Goal: Find specific page/section: Find specific page/section

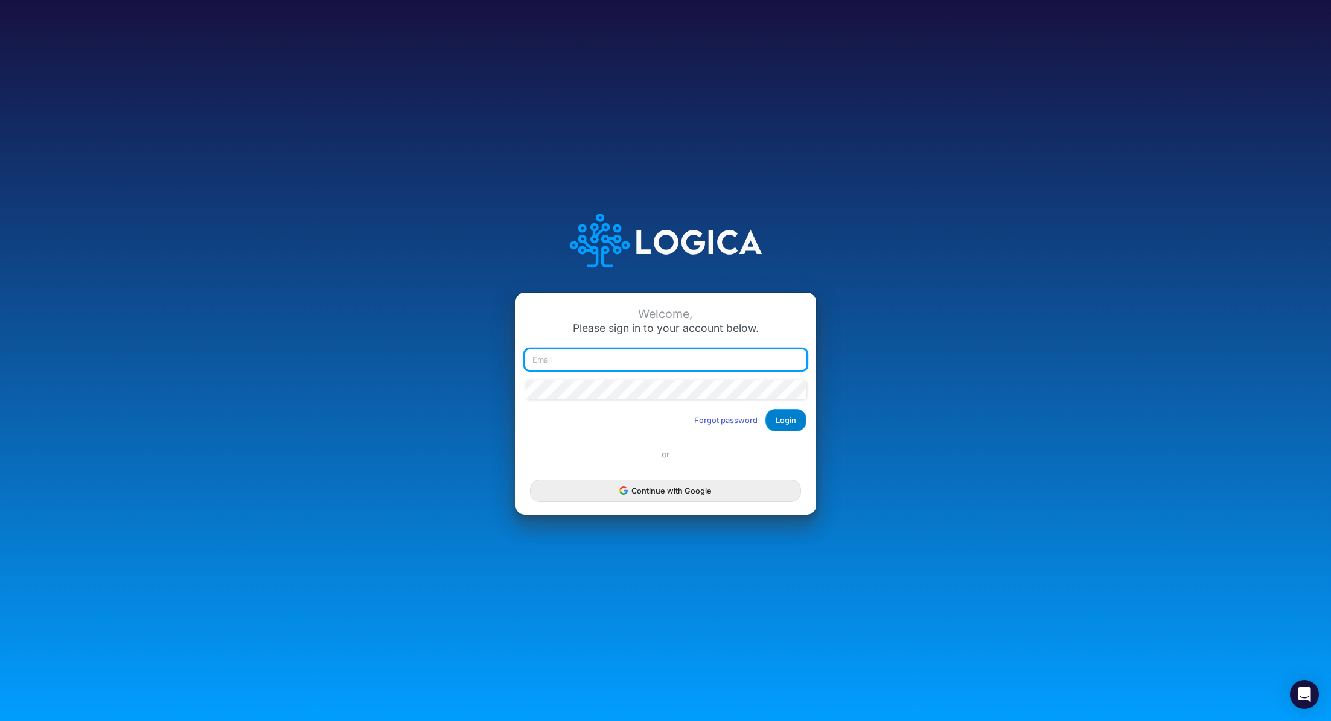
type input "[PERSON_NAME][EMAIL_ADDRESS][PERSON_NAME][DOMAIN_NAME]"
click at [784, 424] on button "Login" at bounding box center [786, 420] width 41 height 22
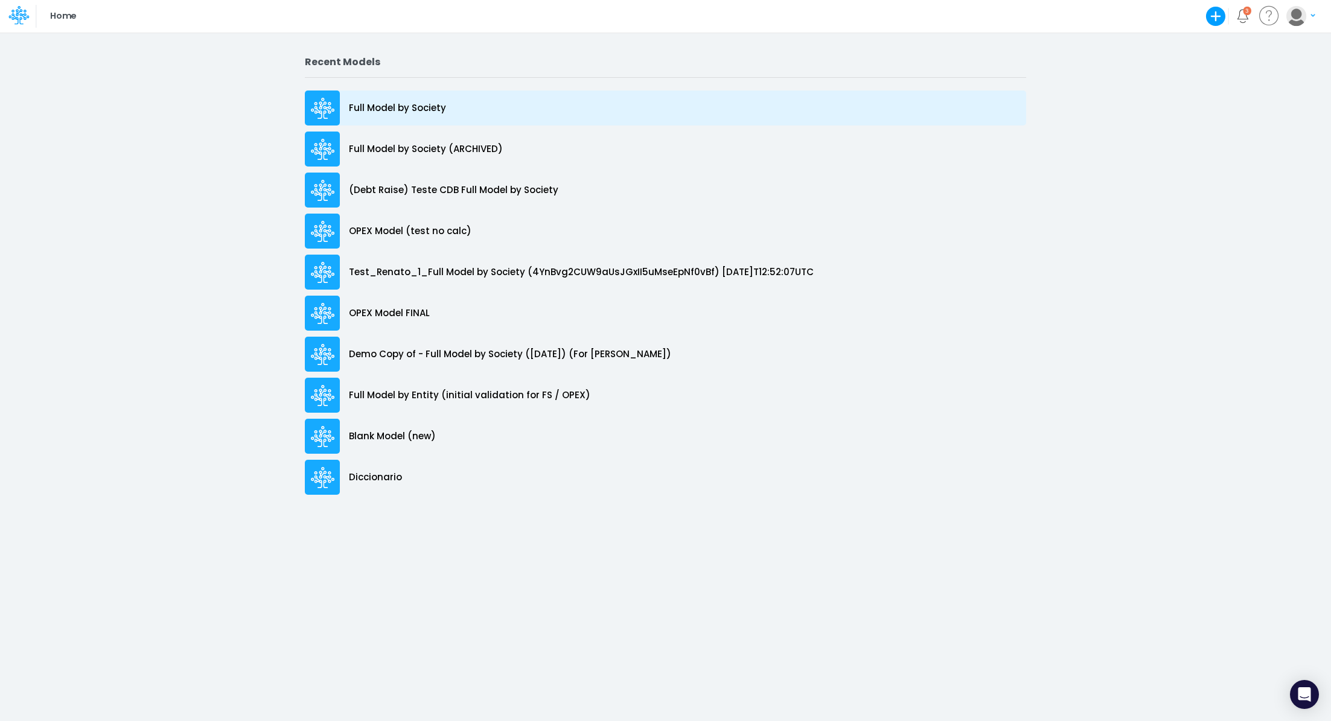
click at [413, 103] on p "Full Model by Society" at bounding box center [397, 108] width 97 height 14
